Goal: Information Seeking & Learning: Learn about a topic

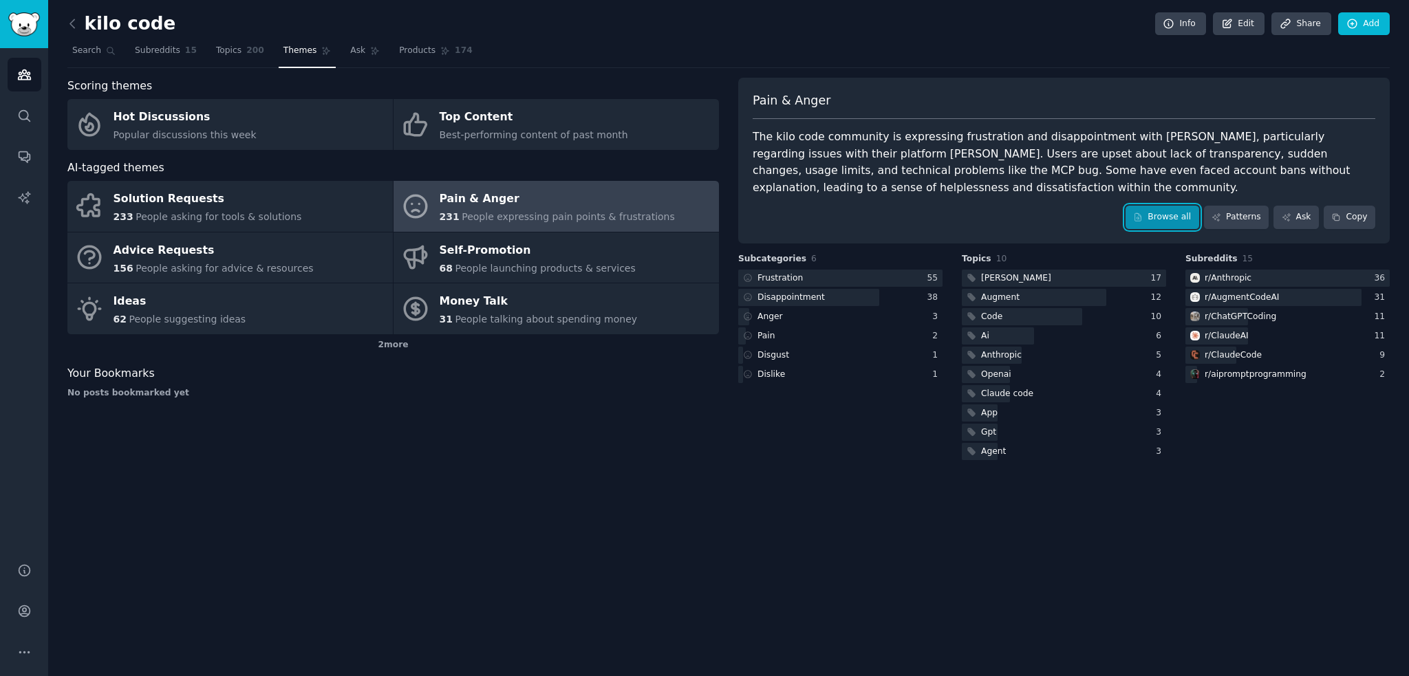
click at [1143, 217] on icon at bounding box center [1138, 218] width 10 height 10
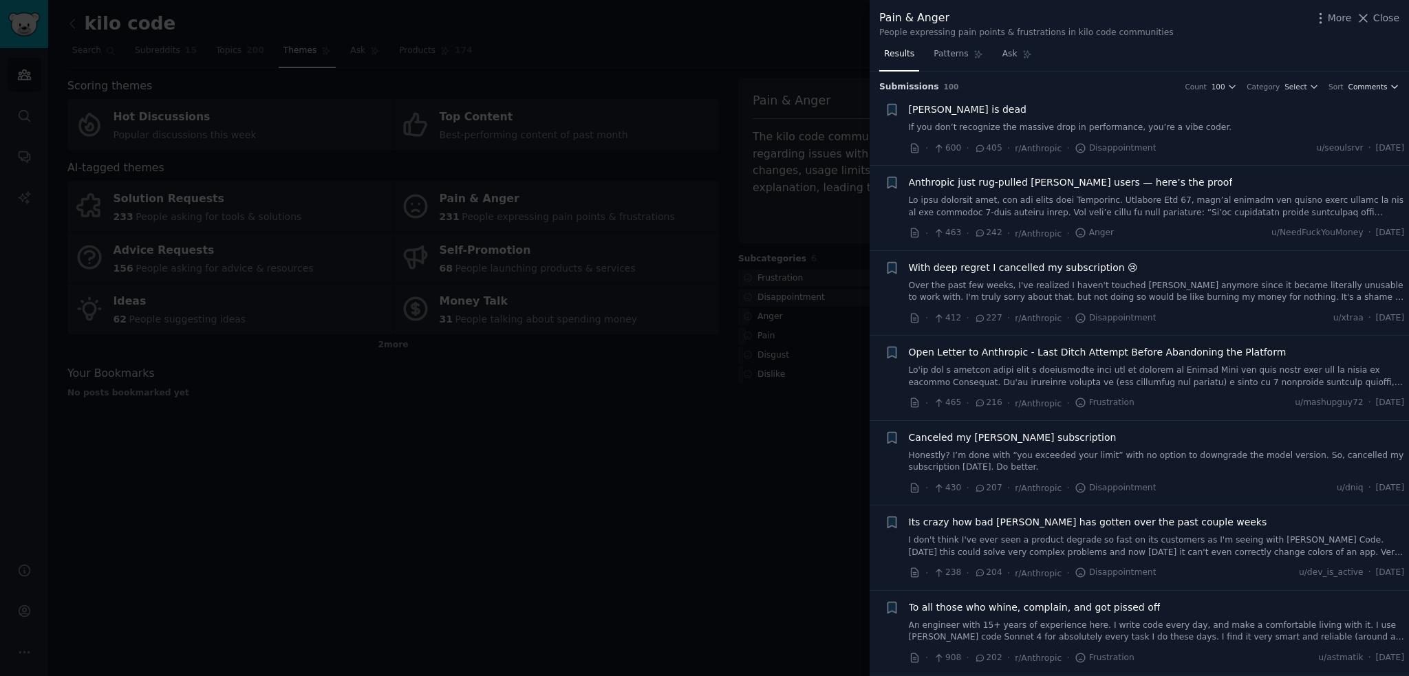
click at [1377, 90] on span "Comments" at bounding box center [1367, 87] width 39 height 10
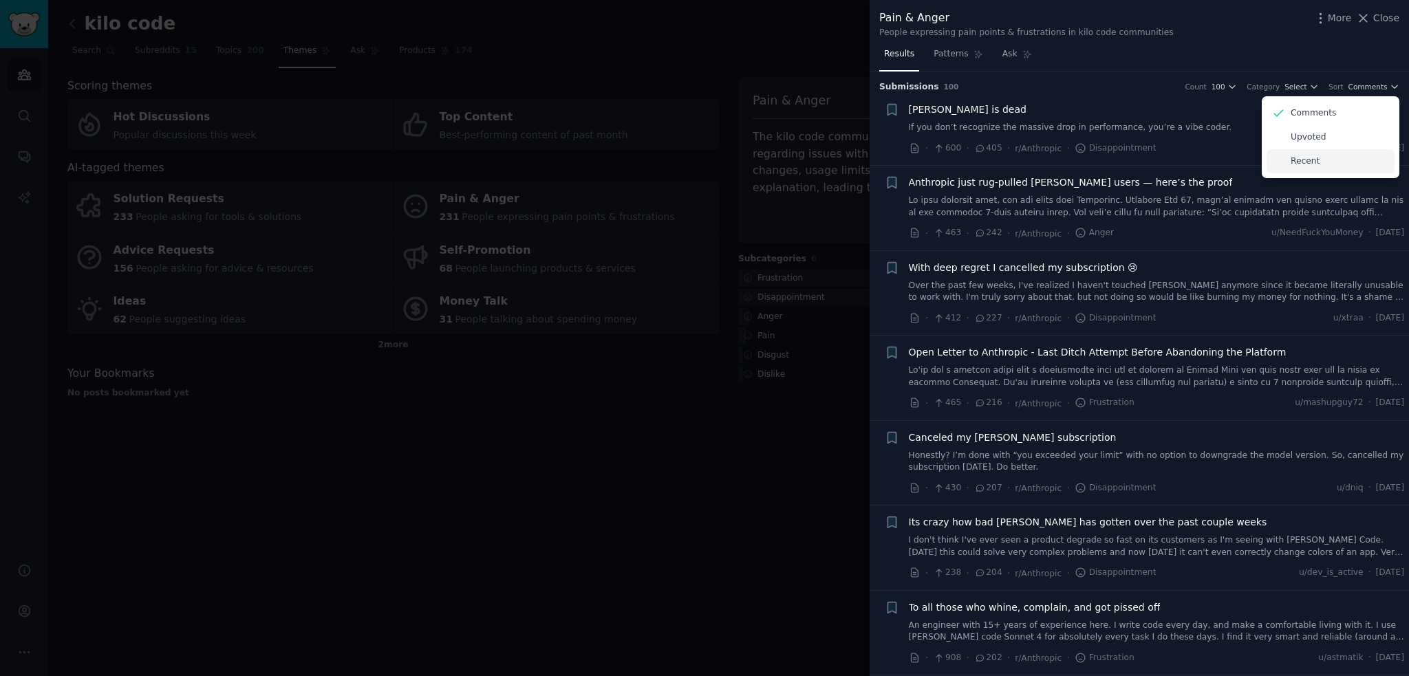
click at [1315, 154] on div "Recent" at bounding box center [1331, 161] width 128 height 24
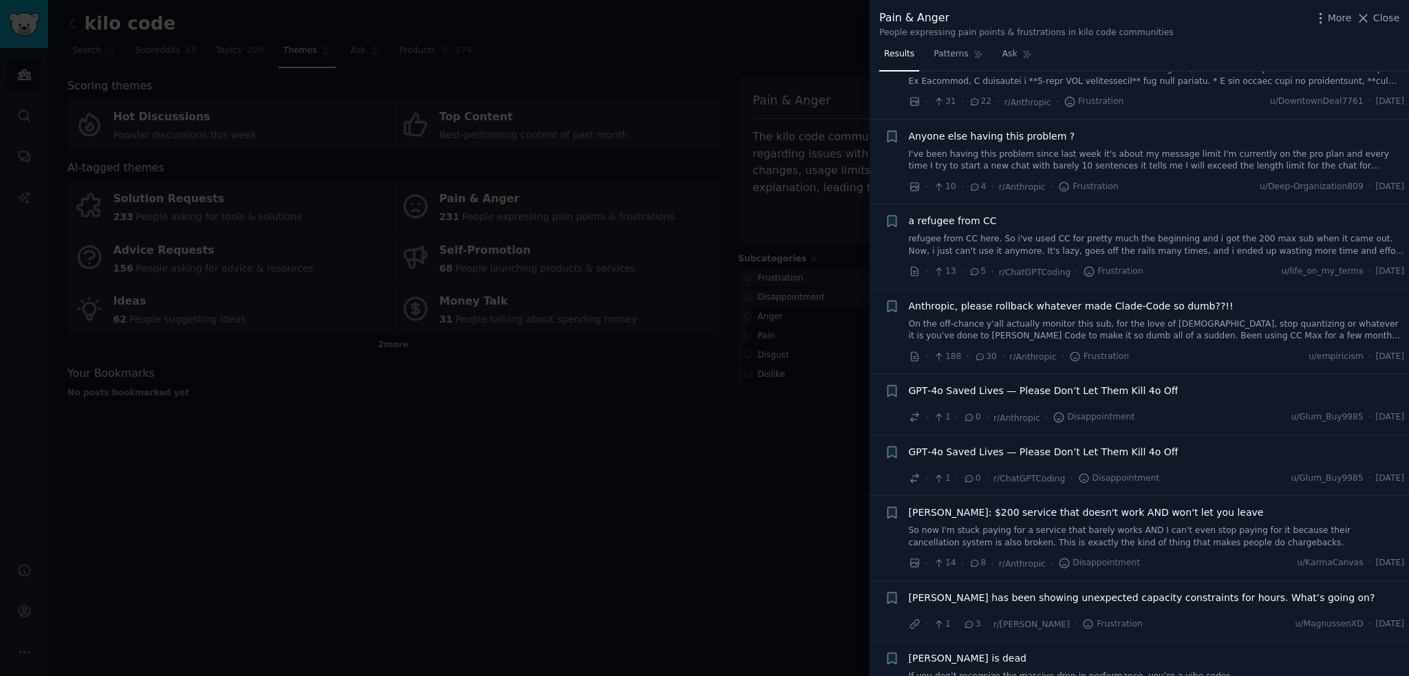
scroll to position [229, 0]
click at [1139, 151] on link "I've been having this problem since last week it's about my message limit I'm c…" at bounding box center [1157, 160] width 496 height 24
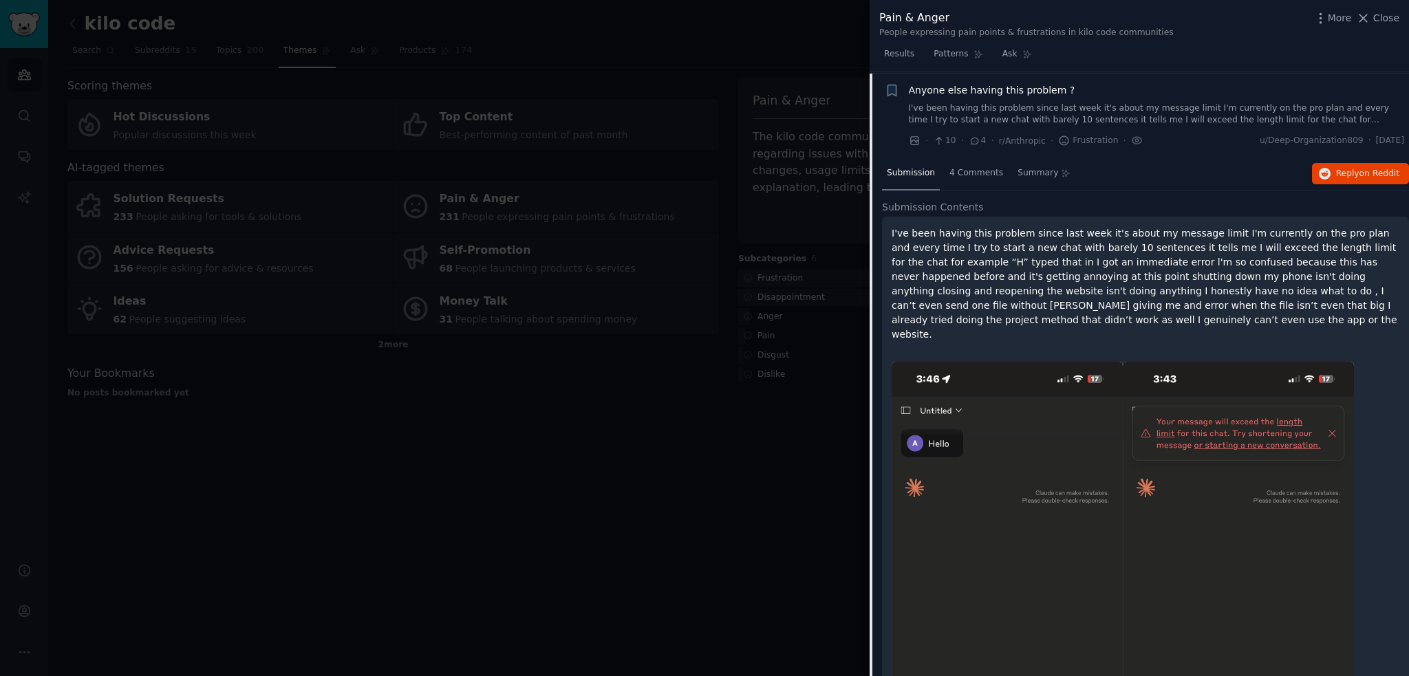
scroll to position [276, 0]
click at [1120, 103] on link "I've been having this problem since last week it's about my message limit I'm c…" at bounding box center [1157, 113] width 496 height 24
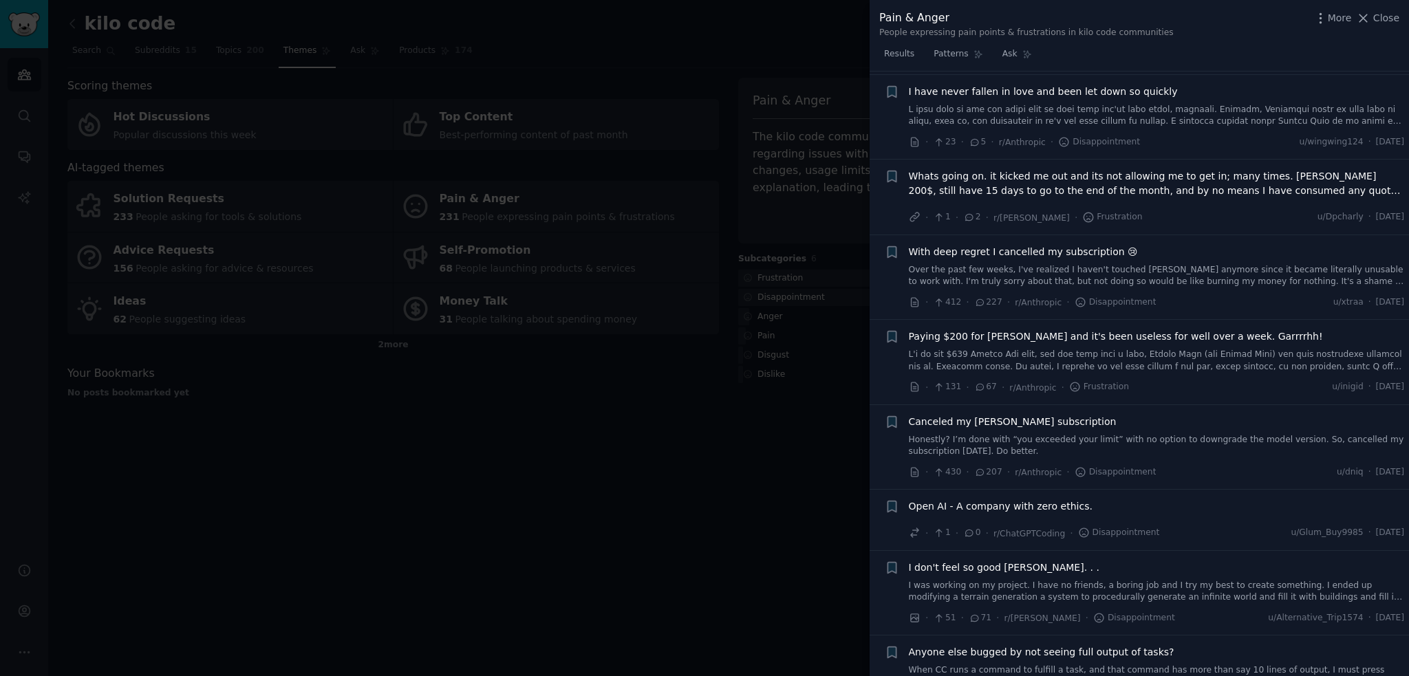
scroll to position [1125, 0]
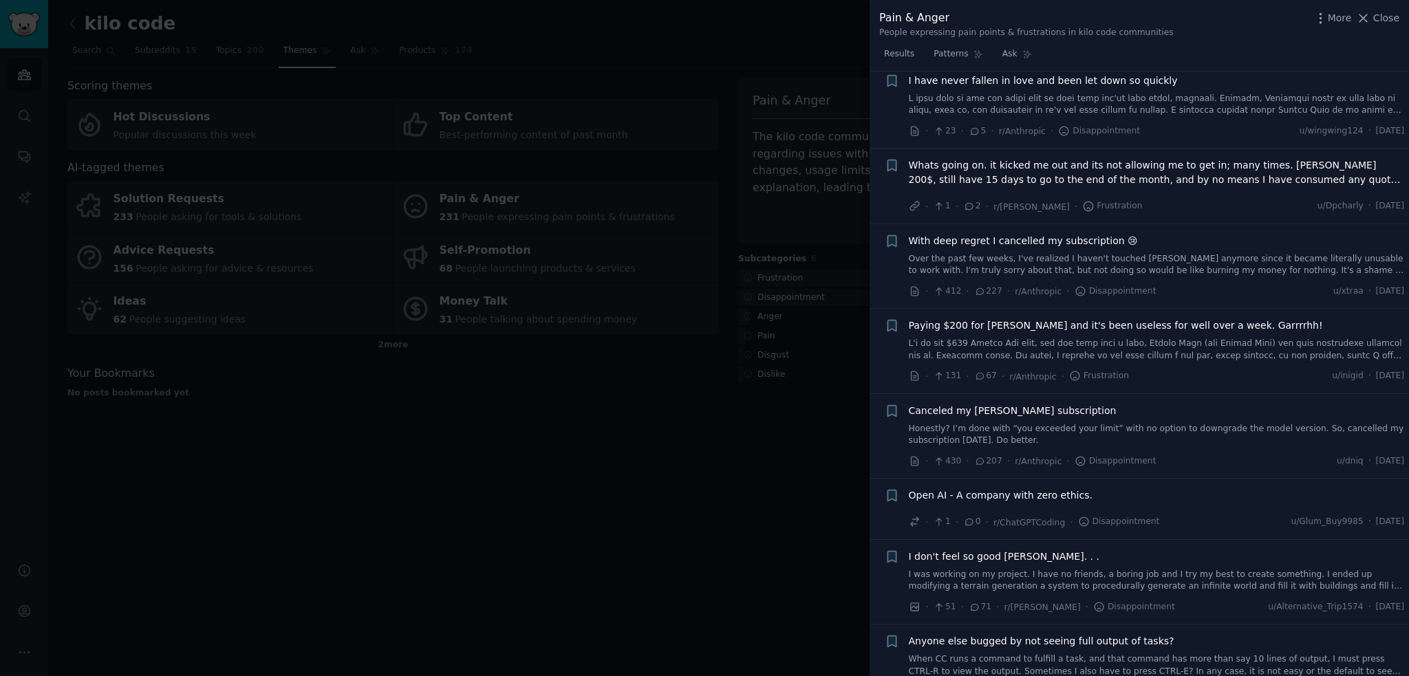
click at [1119, 268] on link "Over the past few weeks, I've realized I haven't touched Claude anymore since i…" at bounding box center [1157, 265] width 496 height 24
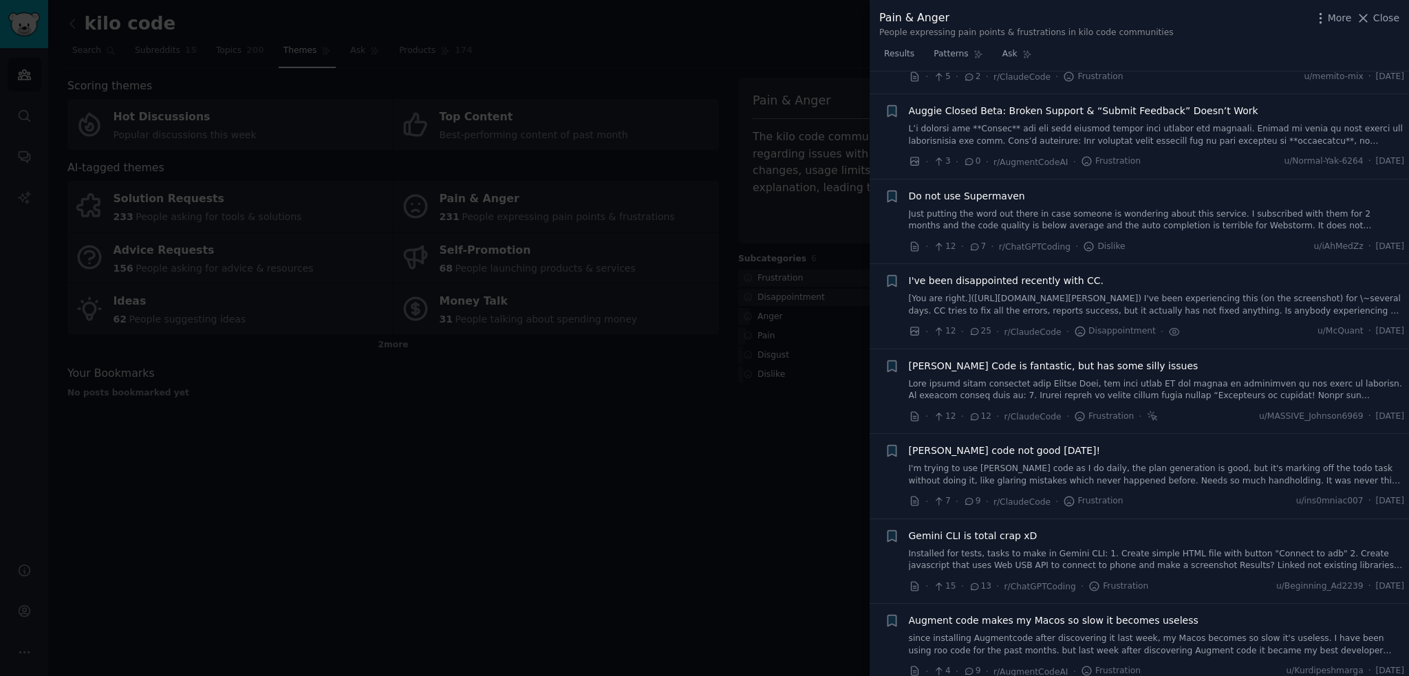
scroll to position [3866, 0]
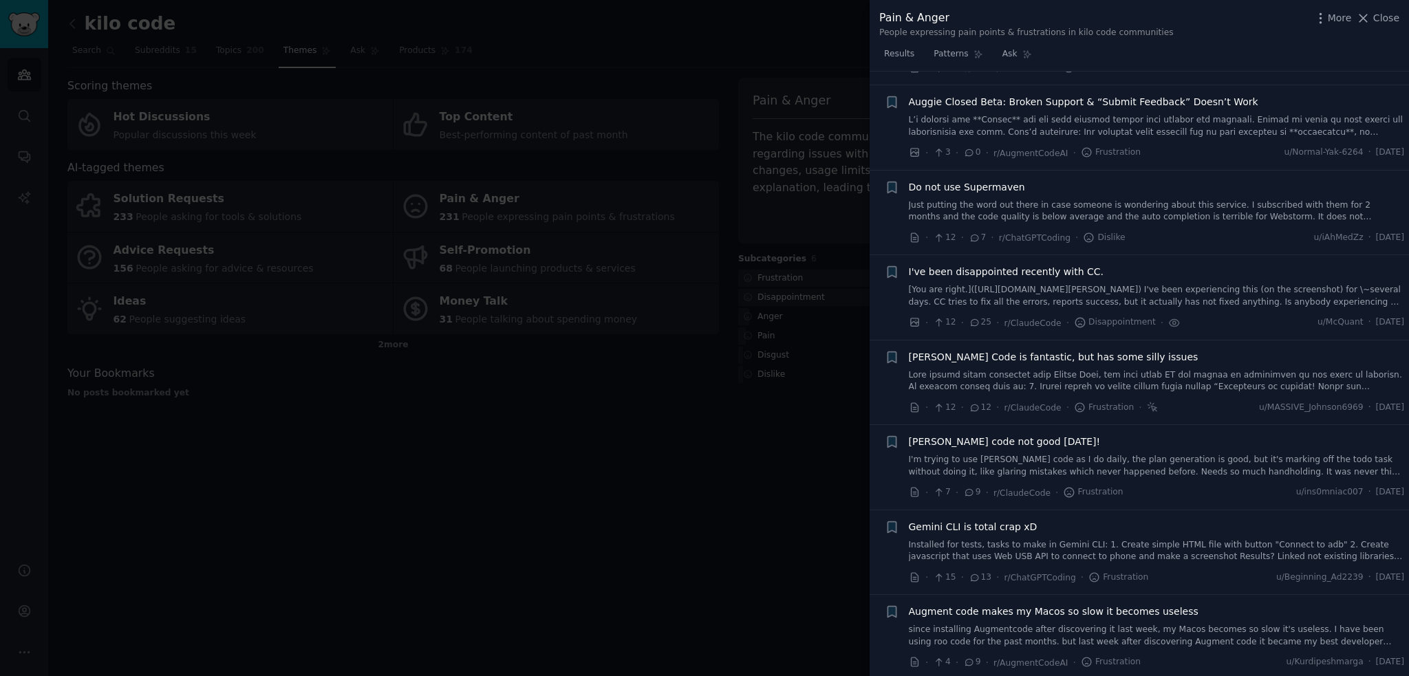
click at [1068, 265] on span "I've been disappointed recently with CC." at bounding box center [1006, 272] width 195 height 14
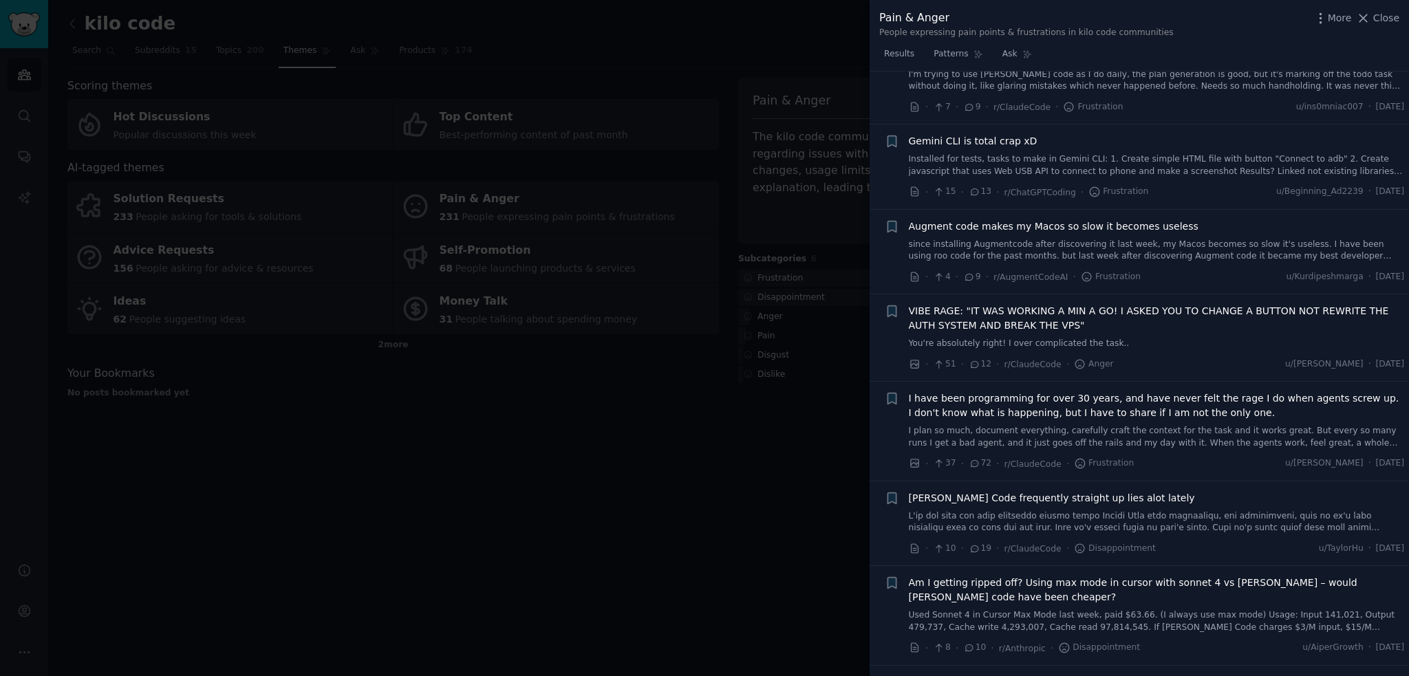
scroll to position [4280, 0]
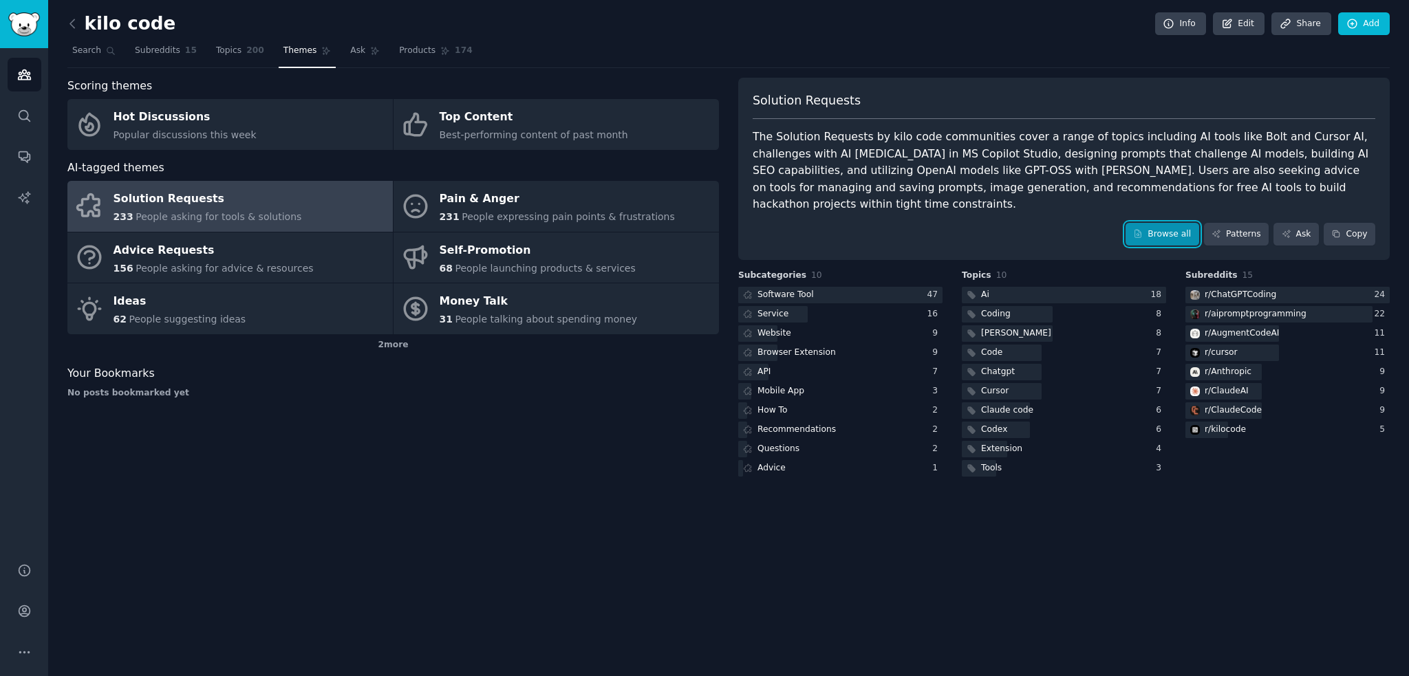
click at [1159, 223] on link "Browse all" at bounding box center [1162, 234] width 74 height 23
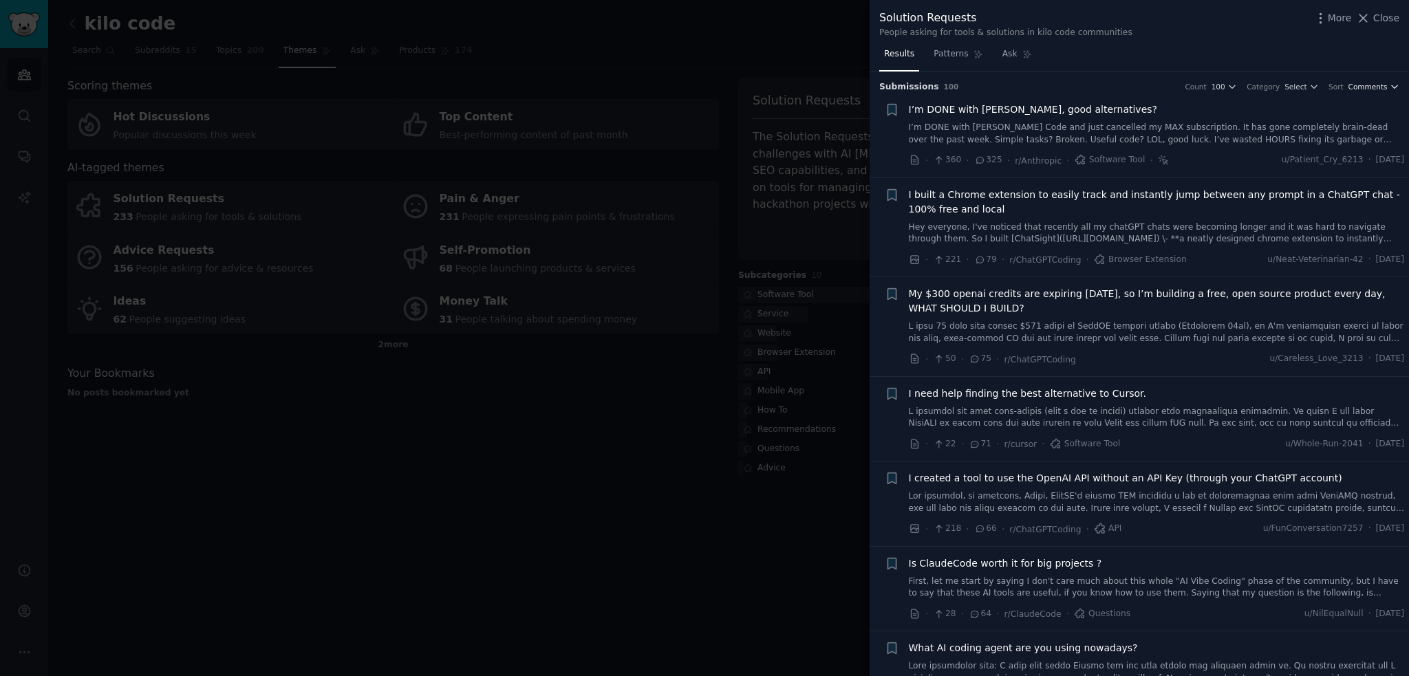
click at [1365, 83] on span "Comments" at bounding box center [1367, 87] width 39 height 10
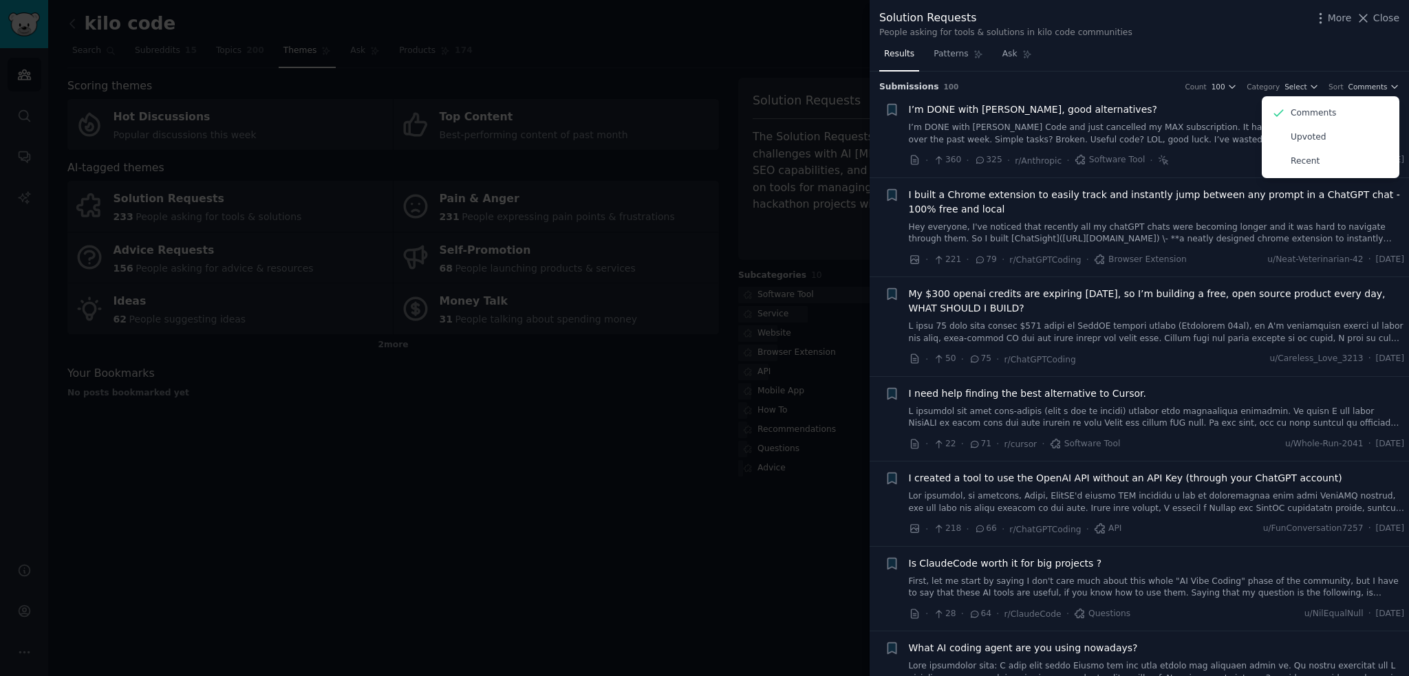
click at [1127, 72] on div "Submission s 100 Count 100 Category Select Sort Comments Comments Upvoted Recent" at bounding box center [1139, 83] width 520 height 22
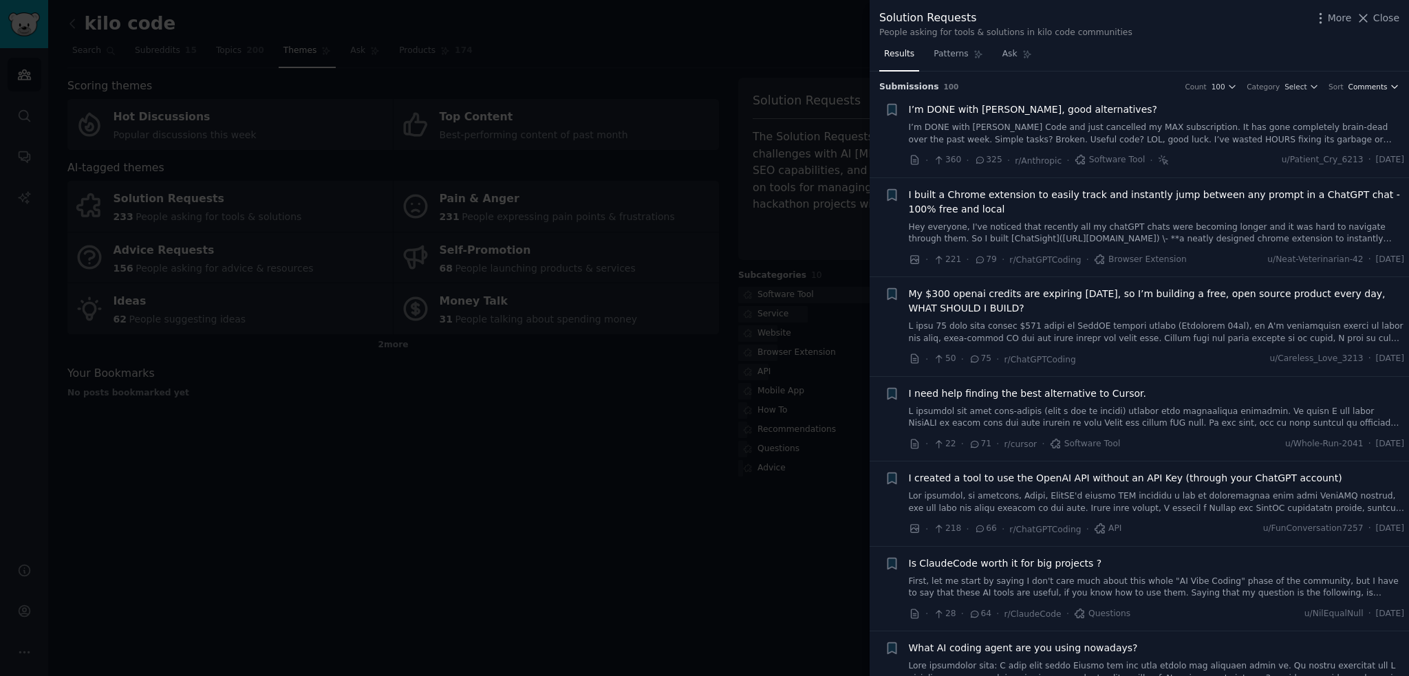
click at [1356, 87] on span "Comments" at bounding box center [1367, 87] width 39 height 10
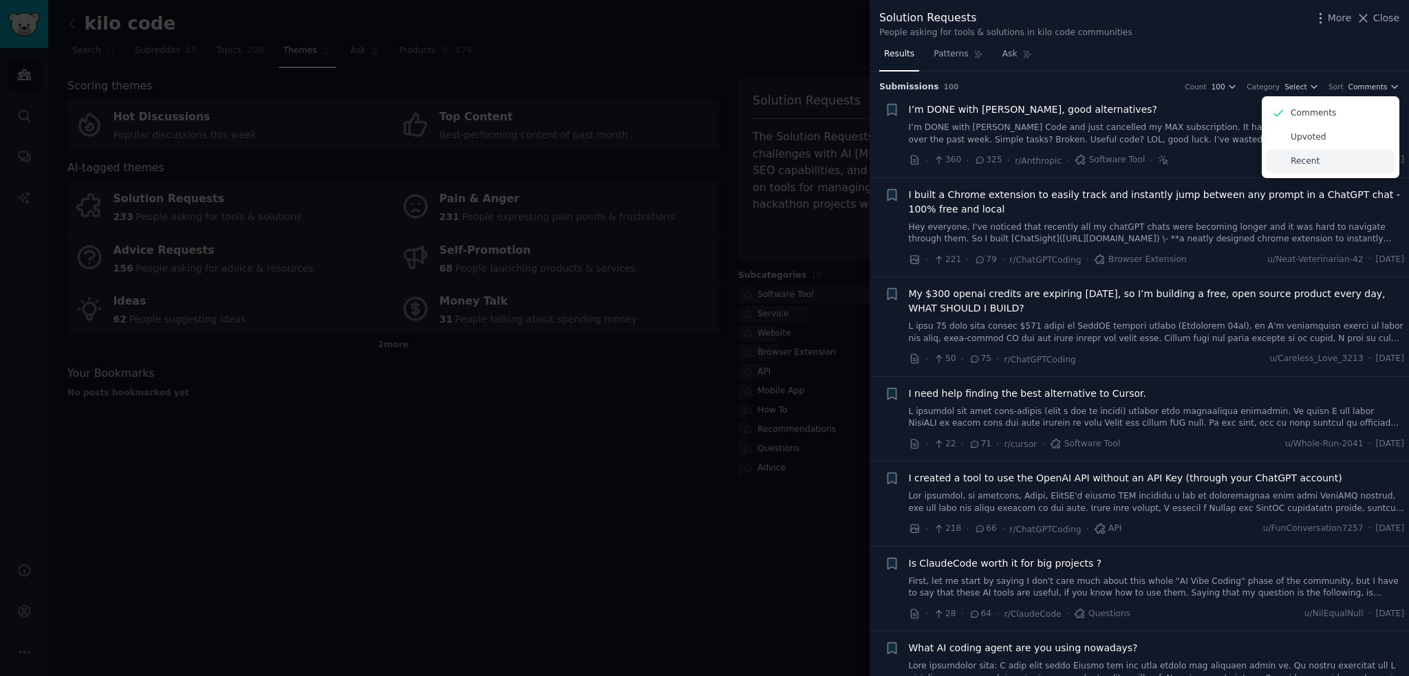
click at [1324, 153] on div "Recent" at bounding box center [1331, 161] width 128 height 24
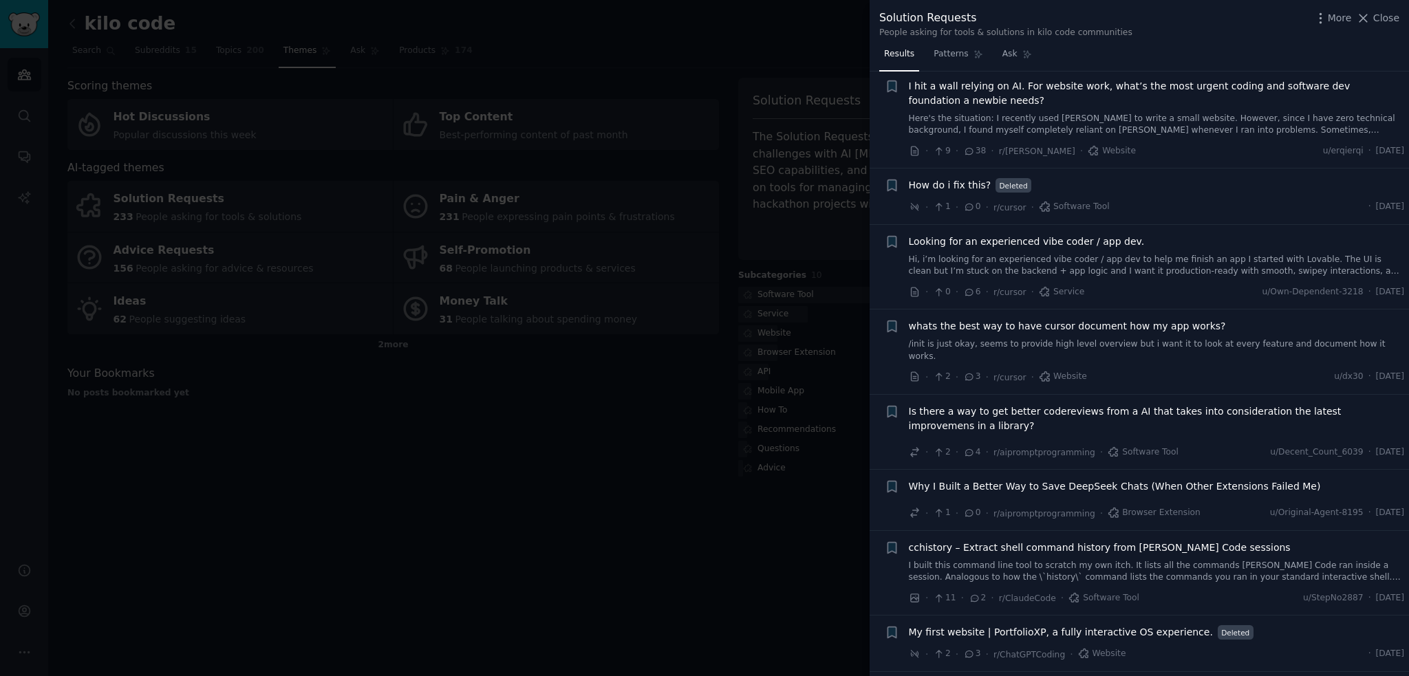
scroll to position [2109, 0]
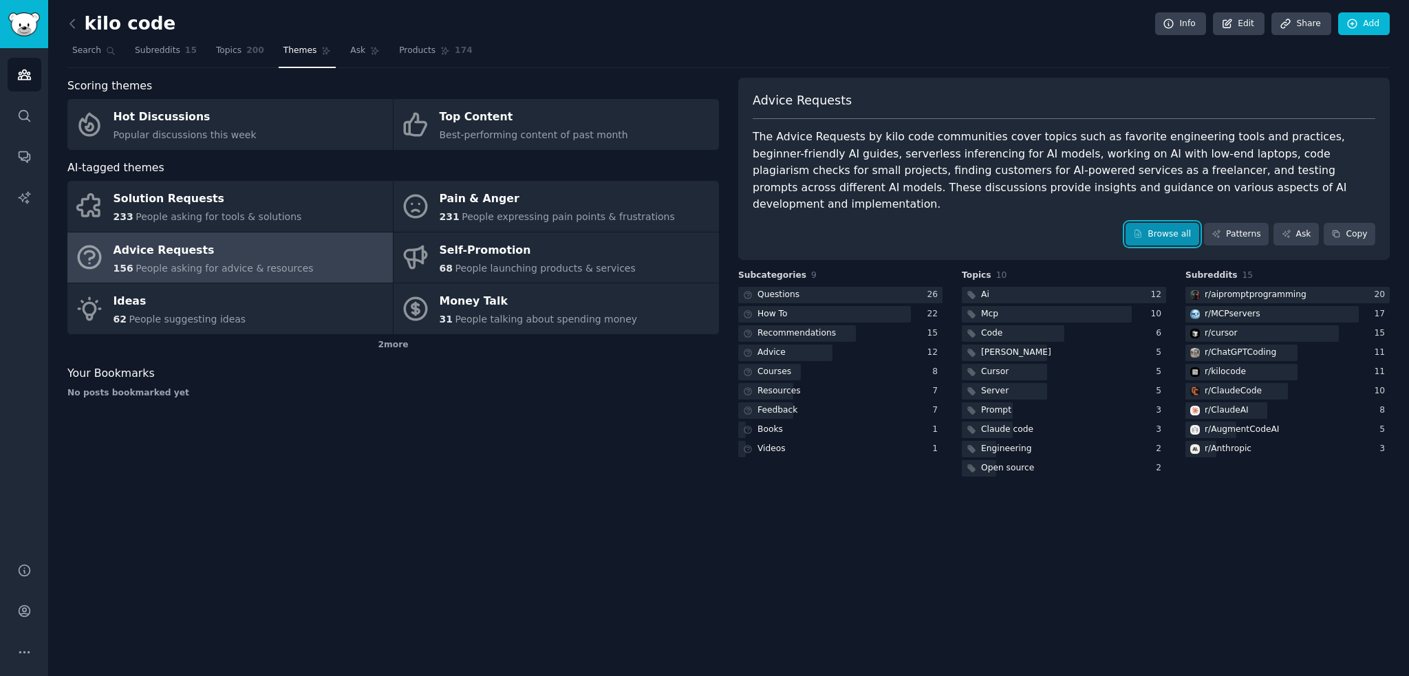
click at [1169, 223] on link "Browse all" at bounding box center [1162, 234] width 74 height 23
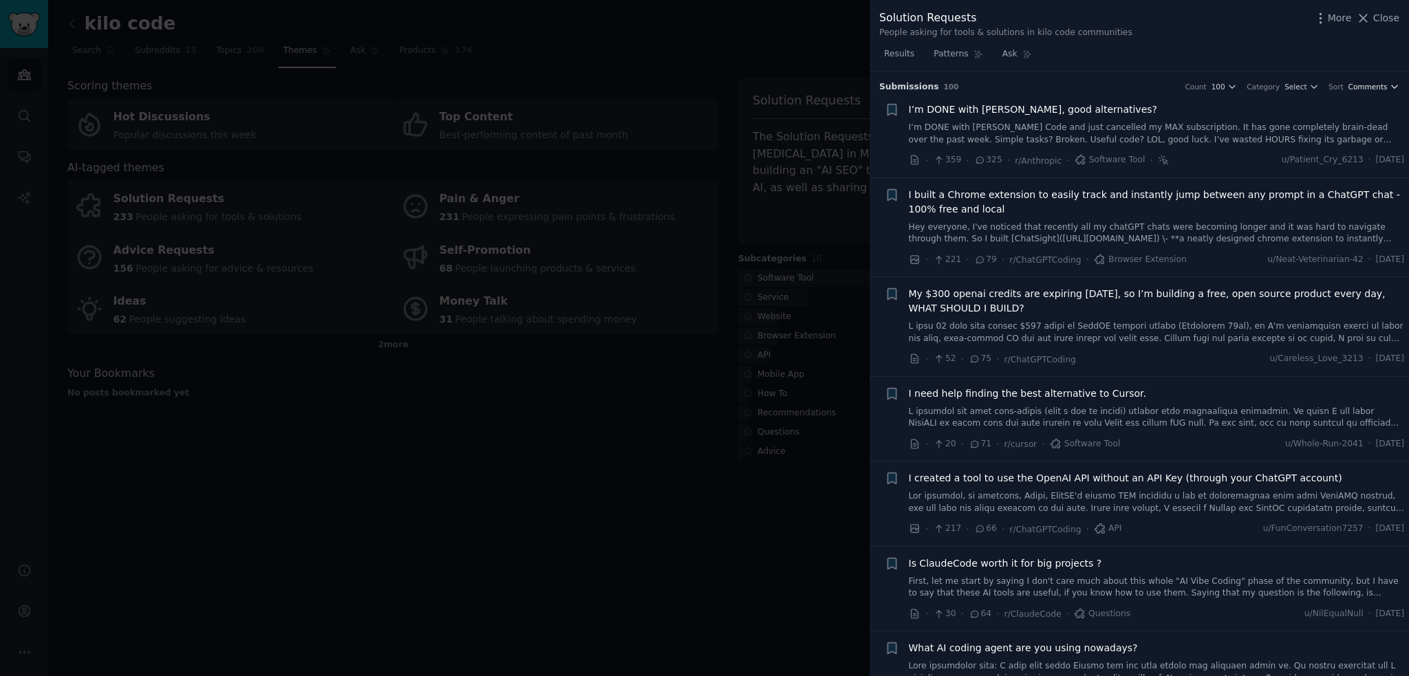
click at [1392, 86] on icon "button" at bounding box center [1395, 87] width 6 height 3
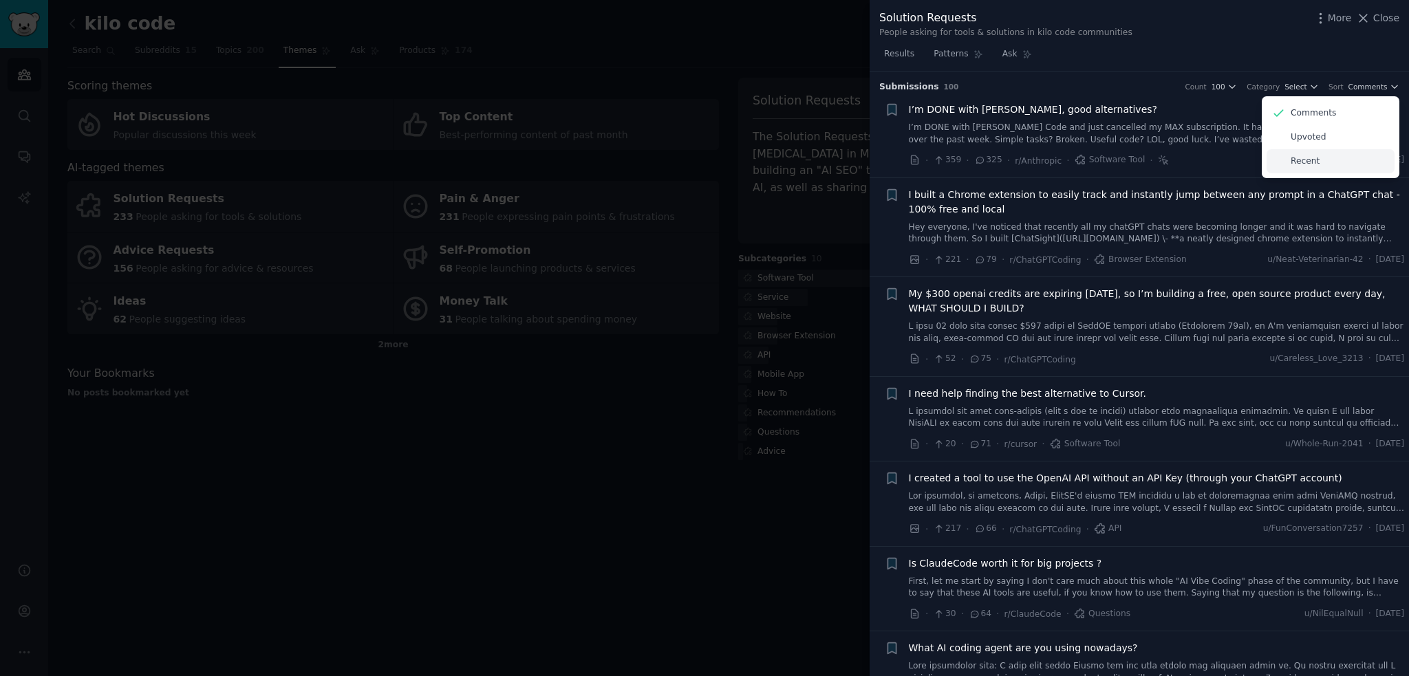
click at [1308, 159] on p "Recent" at bounding box center [1305, 161] width 29 height 12
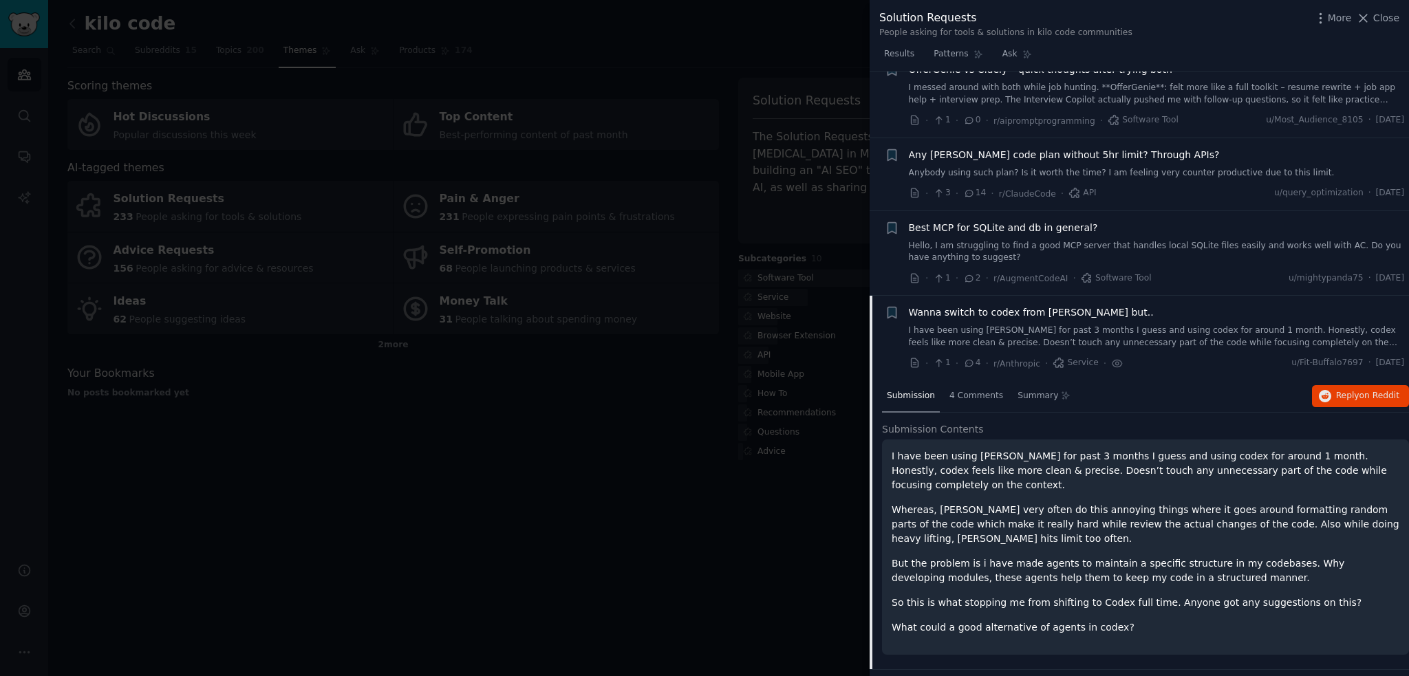
scroll to position [206, 0]
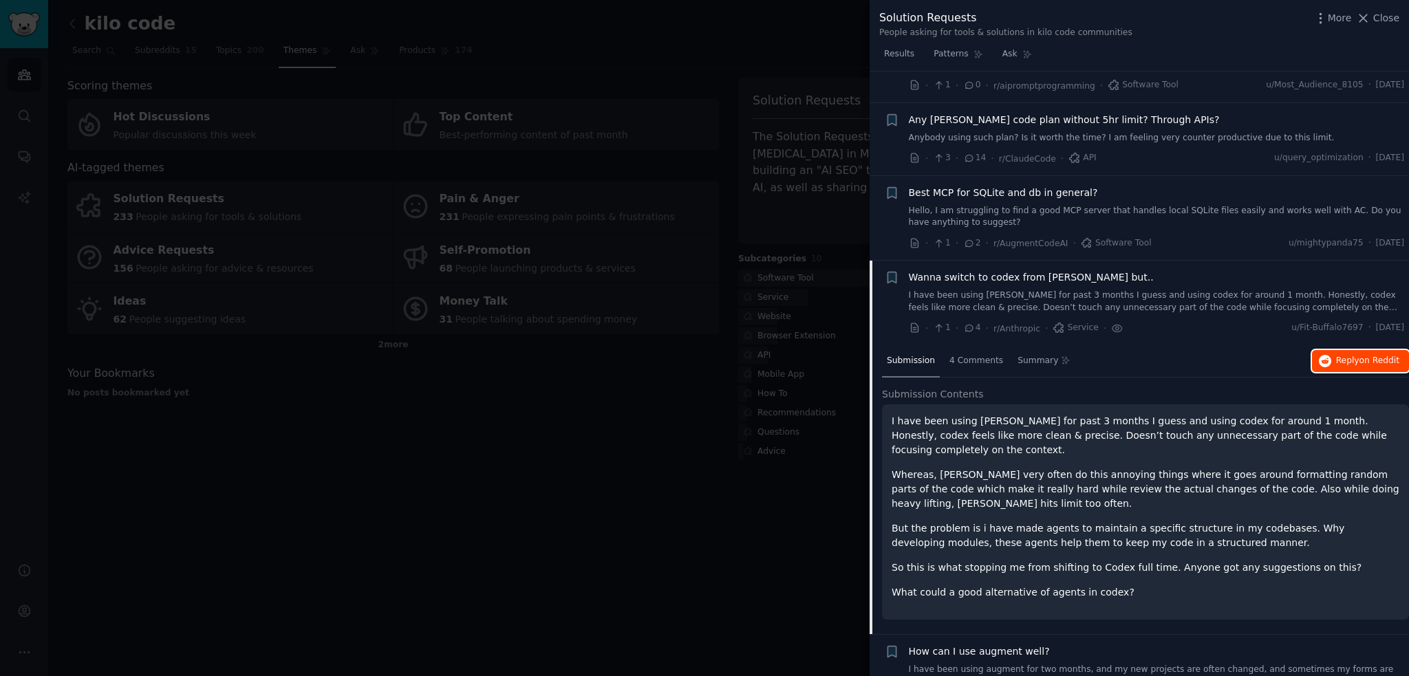
click at [1324, 360] on icon "button" at bounding box center [1325, 361] width 12 height 12
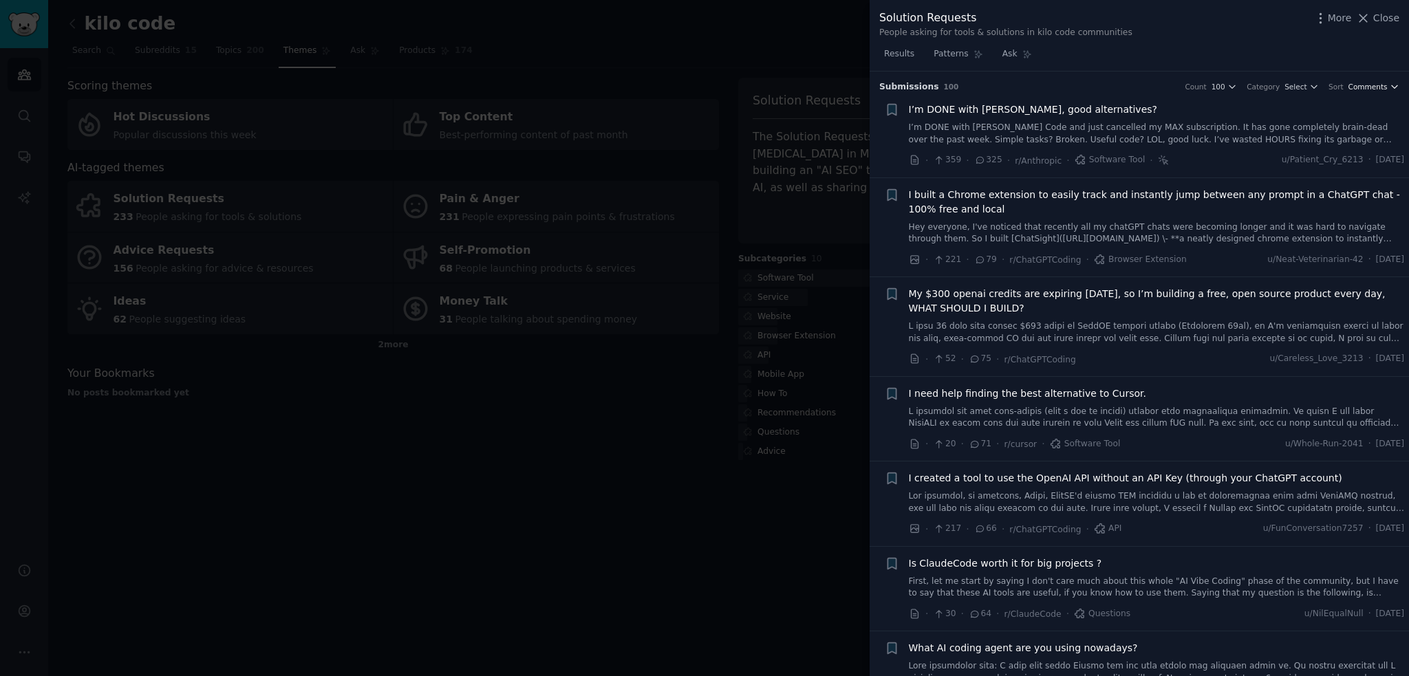
click at [1363, 87] on span "Comments" at bounding box center [1367, 87] width 39 height 10
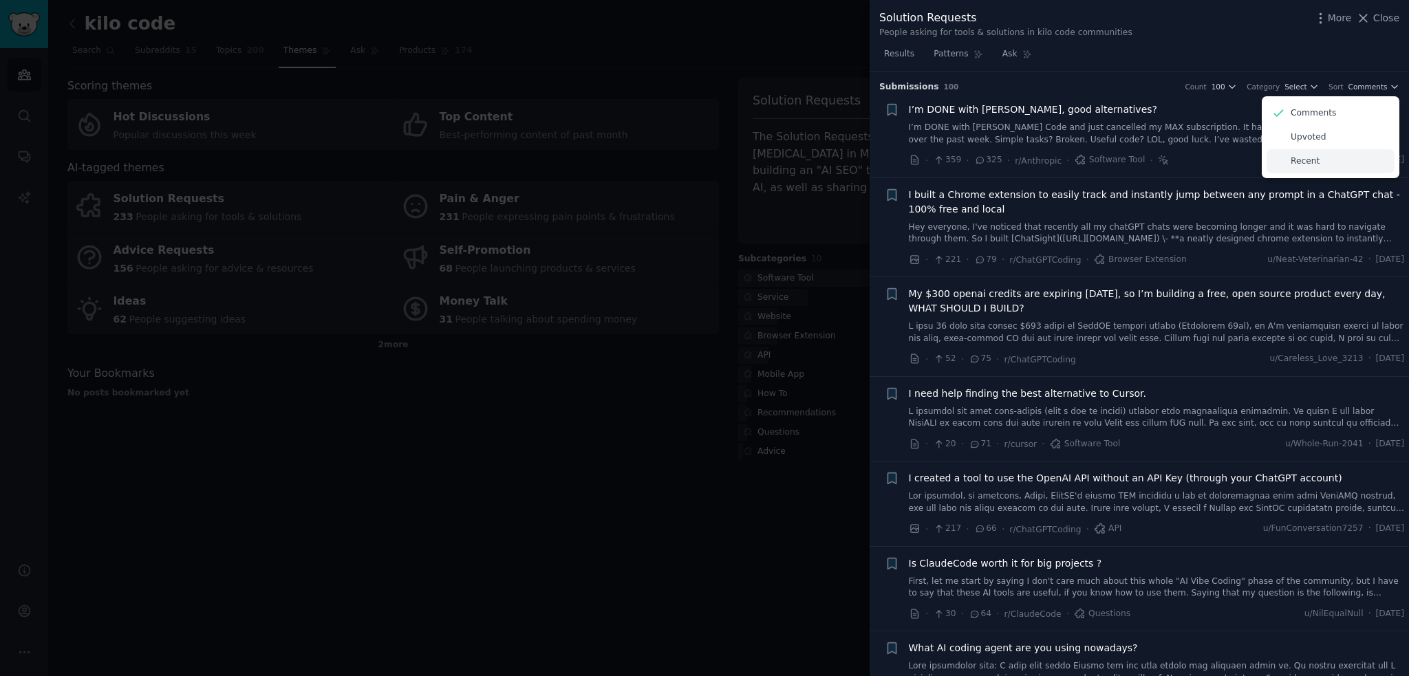
click at [1311, 164] on p "Recent" at bounding box center [1305, 161] width 29 height 12
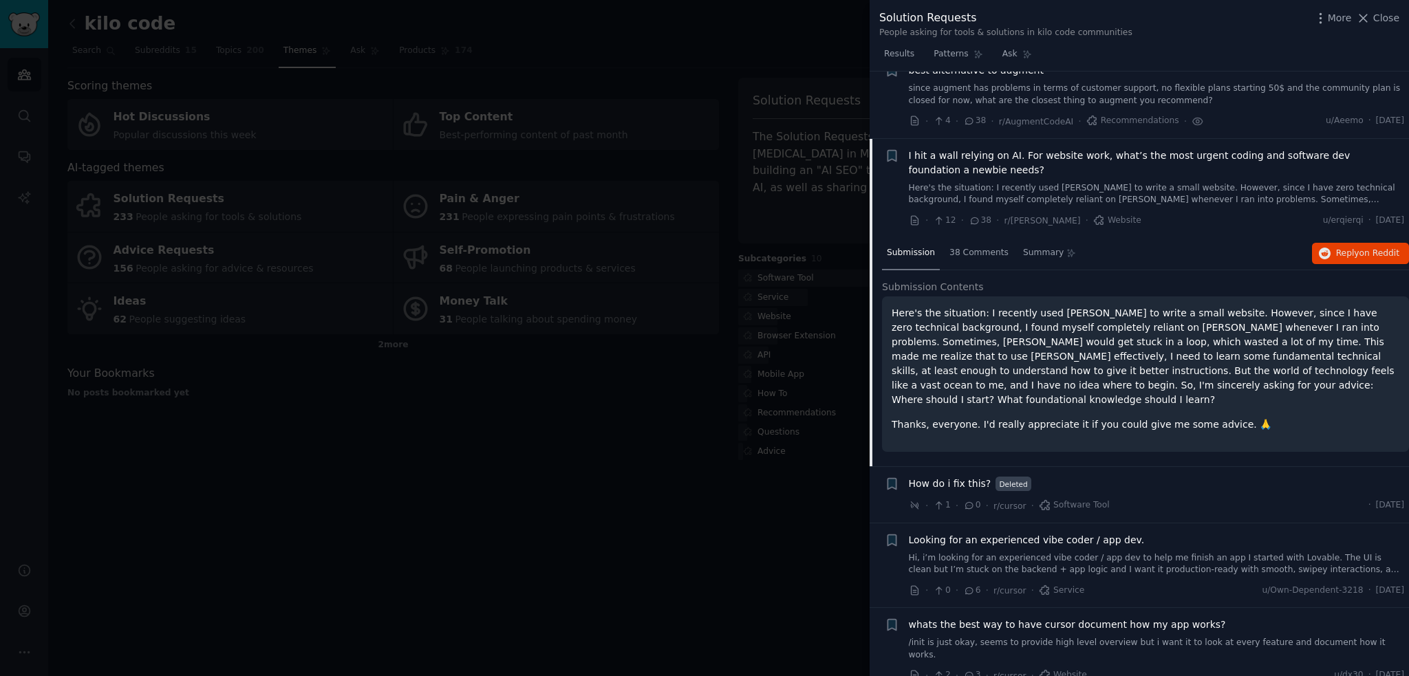
scroll to position [2023, 0]
click at [1369, 251] on span "on Reddit" at bounding box center [1379, 256] width 40 height 10
